Goal: Information Seeking & Learning: Learn about a topic

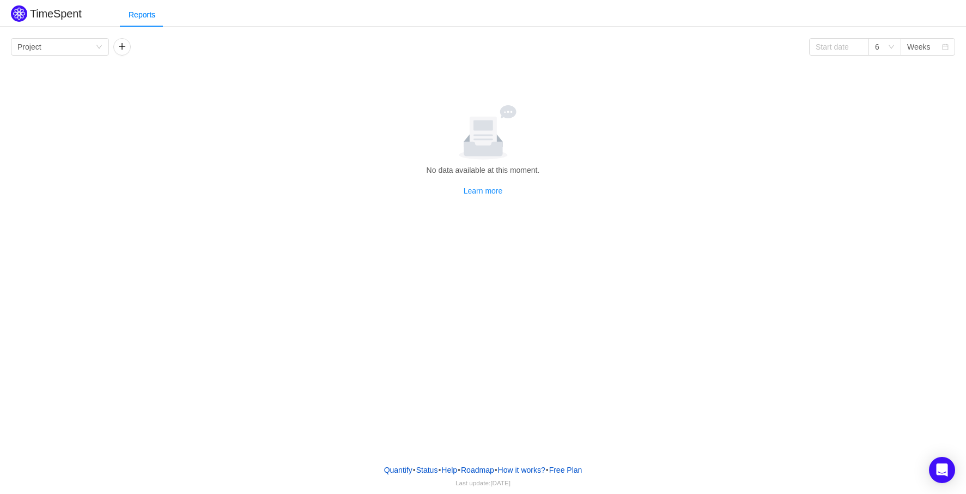
click at [203, 79] on div "Group by Project 6 Weeks No data available at this moment. Learn more Project A…" at bounding box center [483, 117] width 945 height 159
click at [100, 43] on div "Group by Project" at bounding box center [60, 46] width 98 height 17
click at [75, 87] on li "Team" at bounding box center [60, 85] width 98 height 17
click at [125, 36] on div "Group by Team 6 Weeks No data available at this moment. Learn more Team Aug [DA…" at bounding box center [483, 115] width 966 height 161
click at [124, 51] on button "button" at bounding box center [121, 46] width 17 height 17
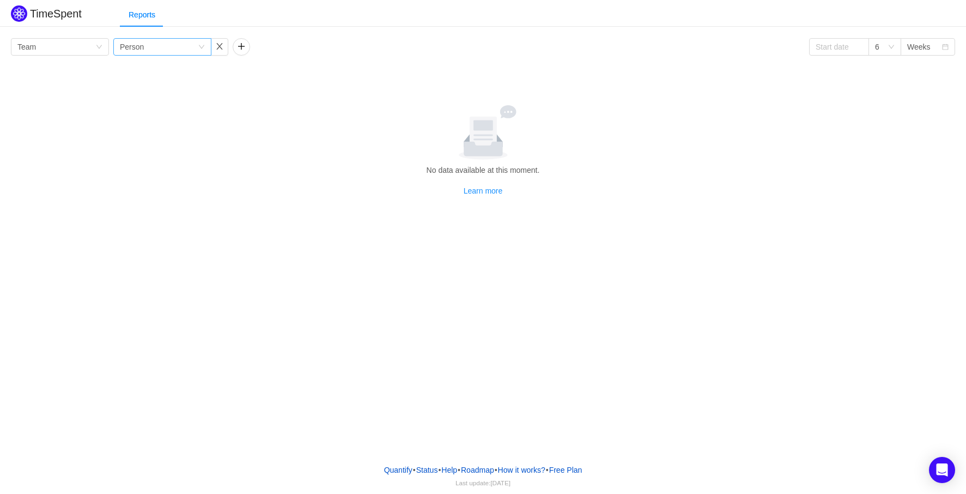
click at [172, 46] on div "Group by Person" at bounding box center [159, 47] width 78 height 16
click at [337, 39] on div "Group by Team Group by Person 6 Weeks" at bounding box center [483, 46] width 945 height 17
click at [221, 44] on button "button" at bounding box center [219, 46] width 17 height 17
click at [100, 50] on icon "icon: down" at bounding box center [99, 47] width 7 height 7
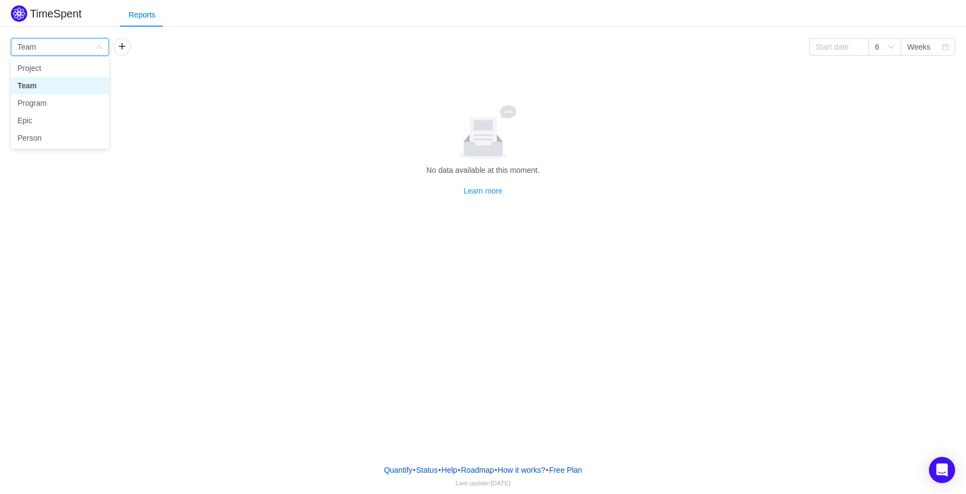
click at [66, 86] on li "Team" at bounding box center [60, 85] width 98 height 17
click at [197, 45] on div "Group by Team 6 Weeks" at bounding box center [483, 46] width 945 height 17
click at [809, 49] on div "Group by Team 6 Weeks" at bounding box center [483, 46] width 945 height 17
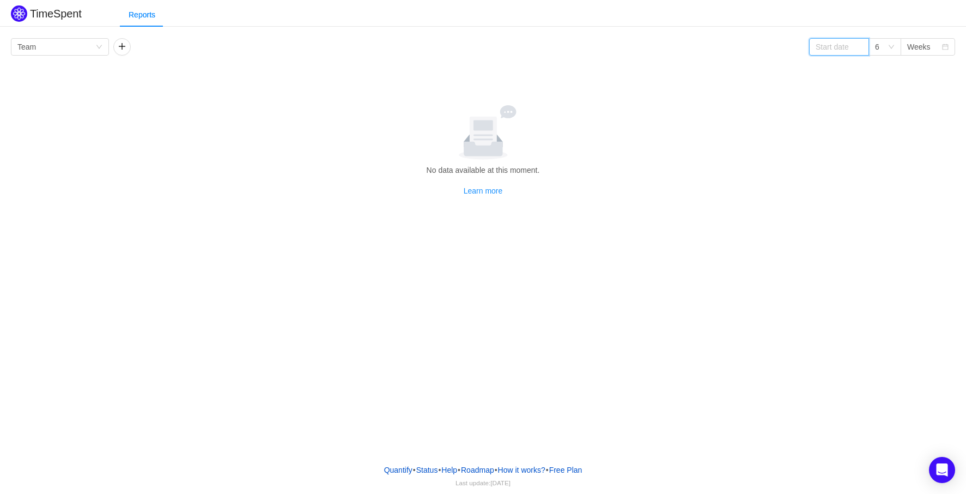
click at [833, 46] on input at bounding box center [839, 46] width 60 height 17
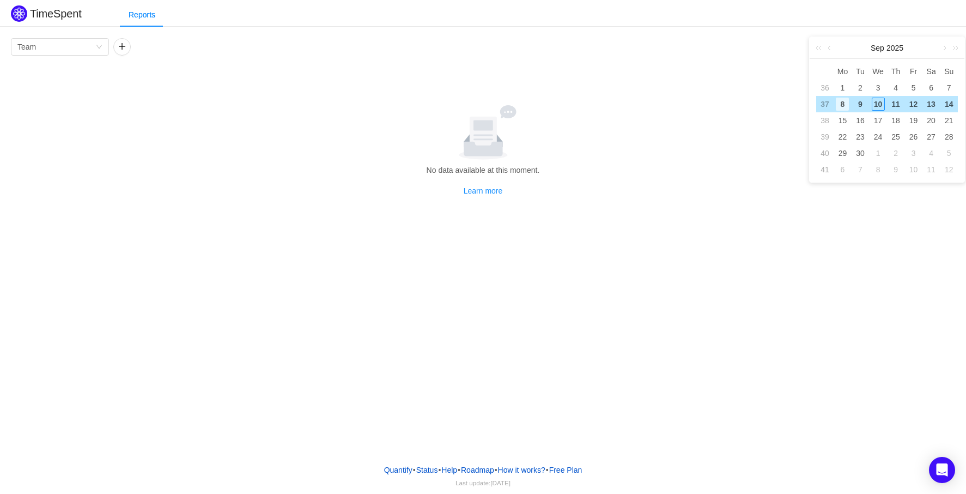
click at [842, 105] on div "8" at bounding box center [842, 104] width 13 height 13
type input "[DATE]"
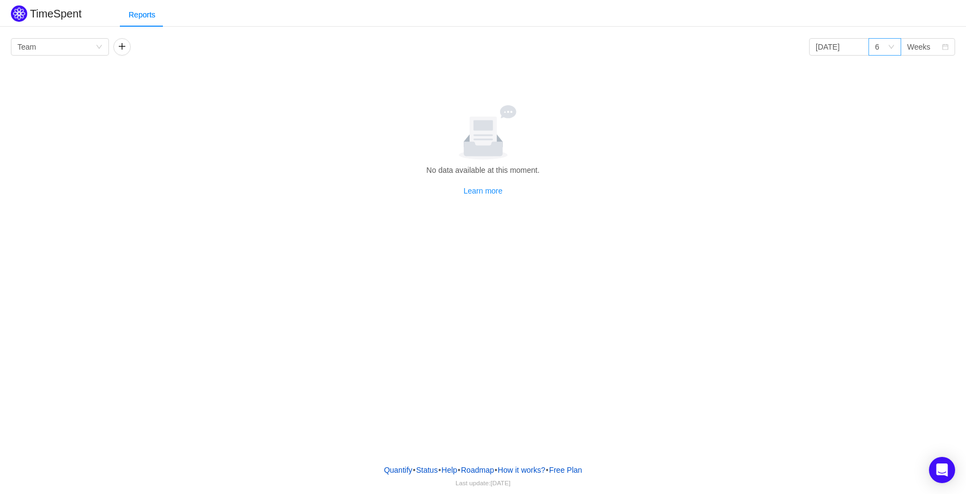
click at [887, 41] on div "6" at bounding box center [881, 47] width 13 height 16
click at [833, 76] on div "Group by Team [DATE] 6 Weeks No data available at this moment. Learn more Team …" at bounding box center [483, 117] width 945 height 159
click at [740, 99] on div "Group by Team [DATE] 6 Weeks No data available at this moment. Learn more Team …" at bounding box center [483, 117] width 945 height 159
click at [290, 70] on div "Group by Team [DATE] 6 Weeks No data available at this moment. Learn more Team …" at bounding box center [483, 117] width 945 height 159
click at [611, 114] on div at bounding box center [483, 132] width 936 height 55
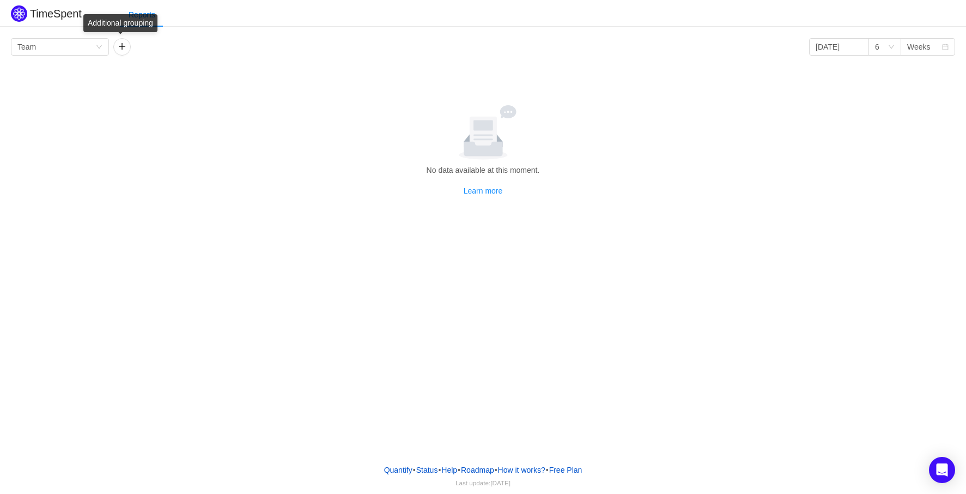
click at [209, 59] on div "Group by Team [DATE] 6 Weeks No data available at this moment. Learn more Team …" at bounding box center [483, 117] width 945 height 159
